Goal: Find contact information: Find contact information

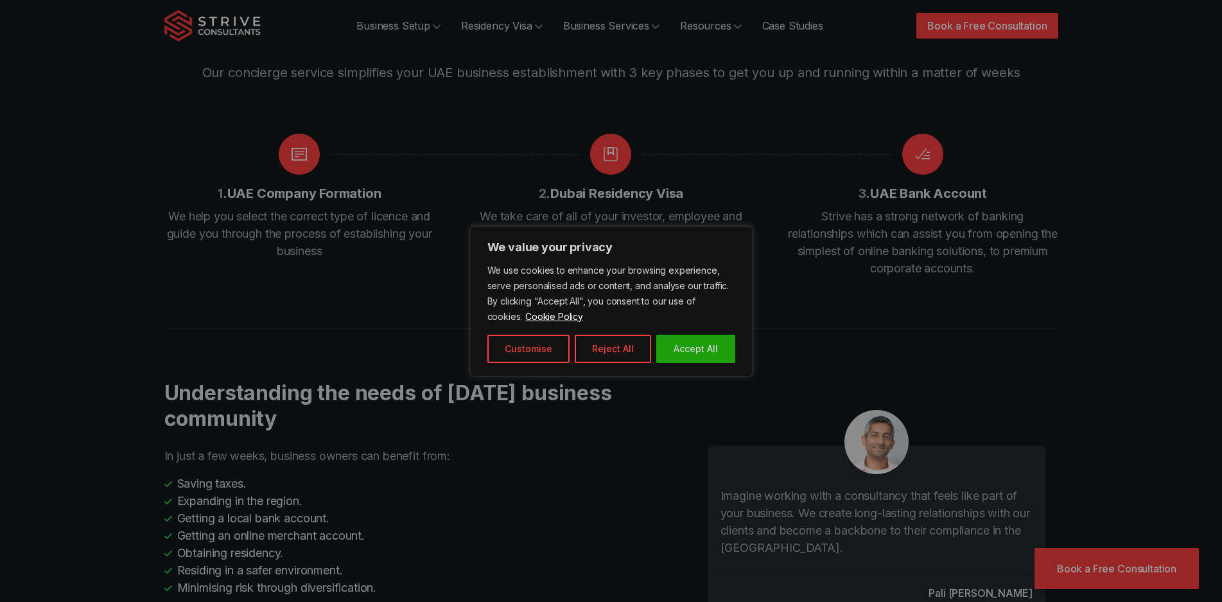
scroll to position [1733, 0]
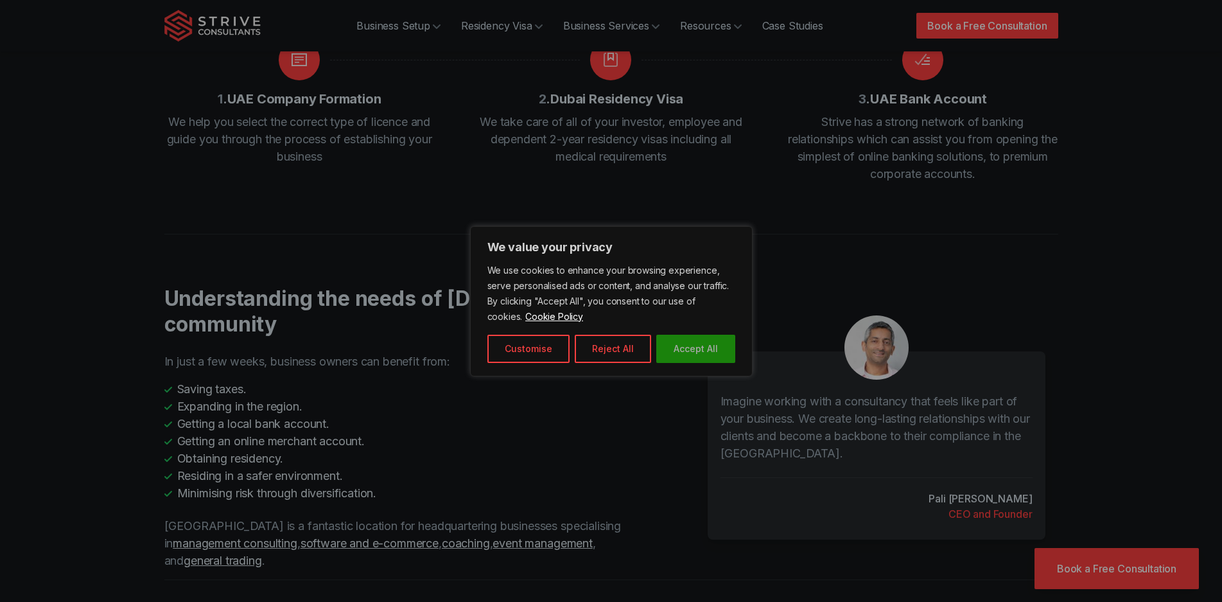
click at [697, 348] on button "Accept All" at bounding box center [695, 348] width 79 height 28
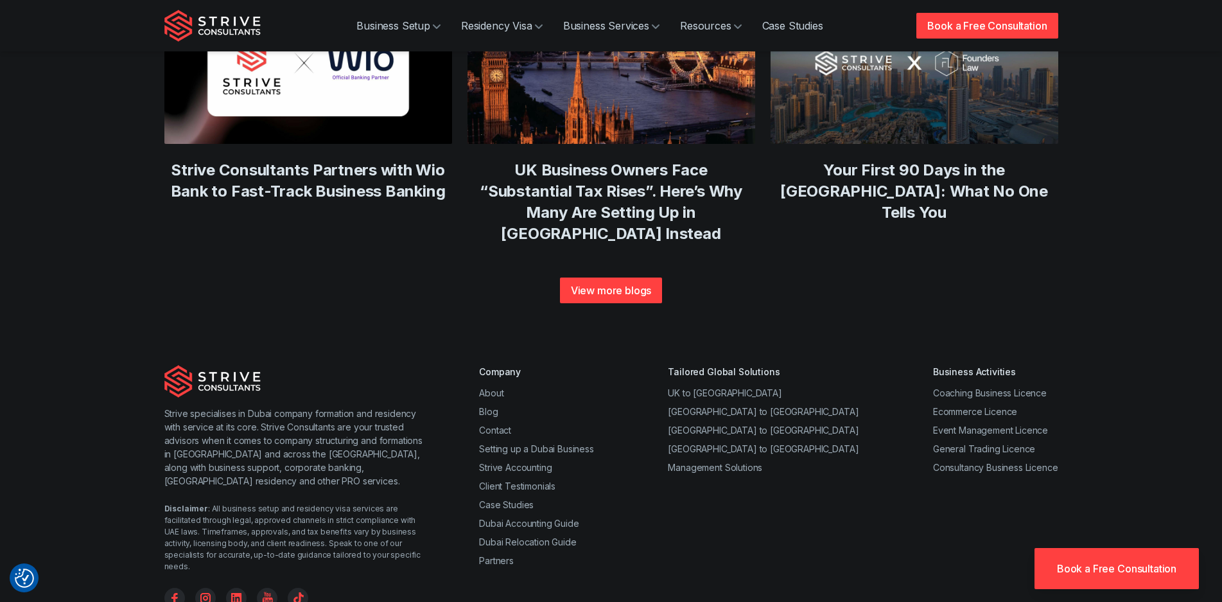
scroll to position [4896, 0]
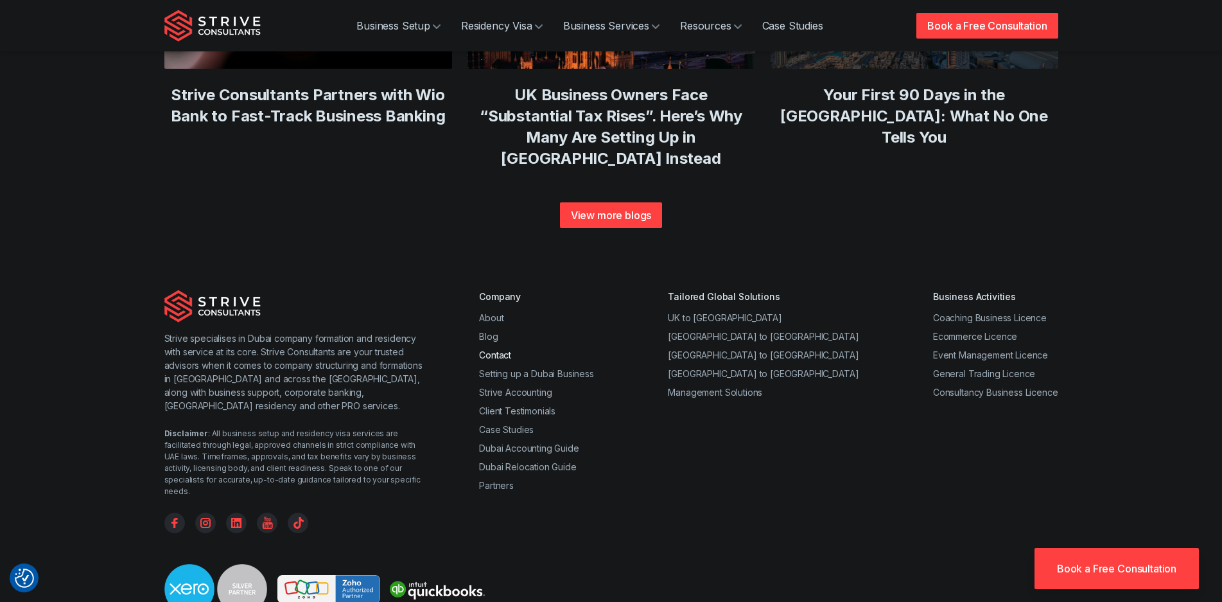
click at [499, 349] on link "Contact" at bounding box center [495, 354] width 32 height 11
